Goal: Navigation & Orientation: Go to known website

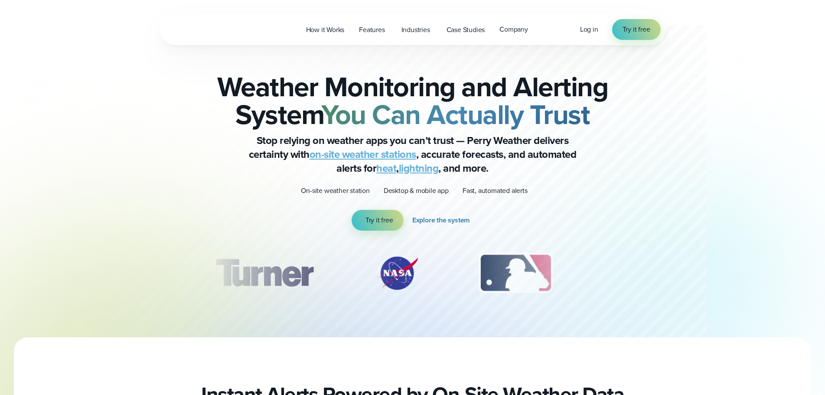
click at [595, 23] on div "Log in Try it free" at bounding box center [620, 29] width 81 height 21
click at [590, 29] on span "Log in" at bounding box center [589, 29] width 18 height 10
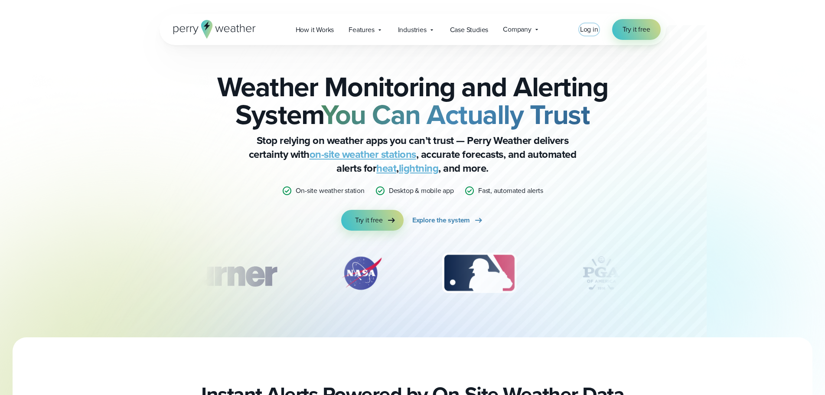
click at [590, 26] on span "Log in" at bounding box center [589, 29] width 18 height 10
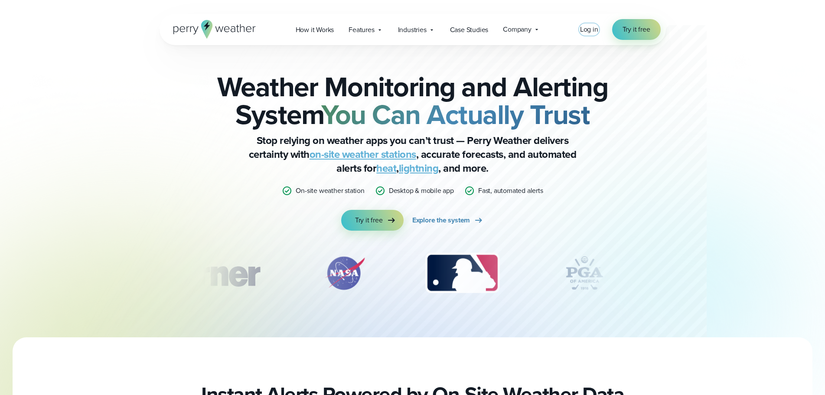
click at [595, 32] on span "Log in" at bounding box center [589, 29] width 18 height 10
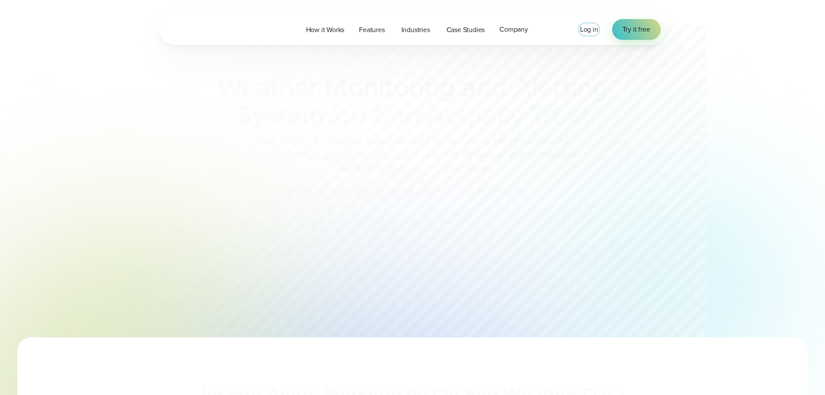
click at [587, 34] on span "Log in" at bounding box center [589, 29] width 18 height 10
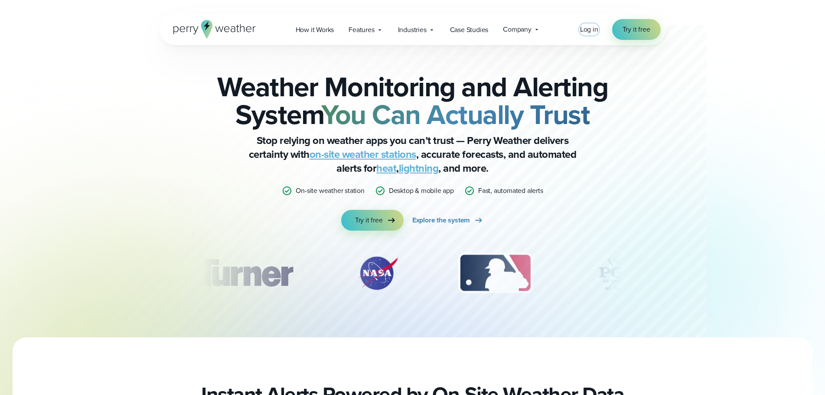
click at [591, 27] on span "Log in" at bounding box center [589, 29] width 18 height 10
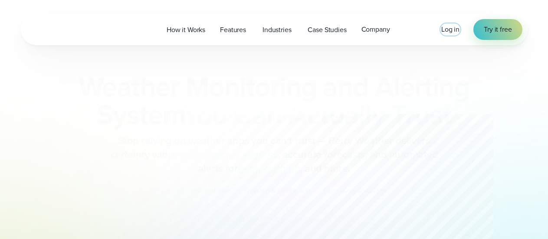
click at [446, 33] on span "Log in" at bounding box center [450, 29] width 18 height 10
